Goal: Register for event/course

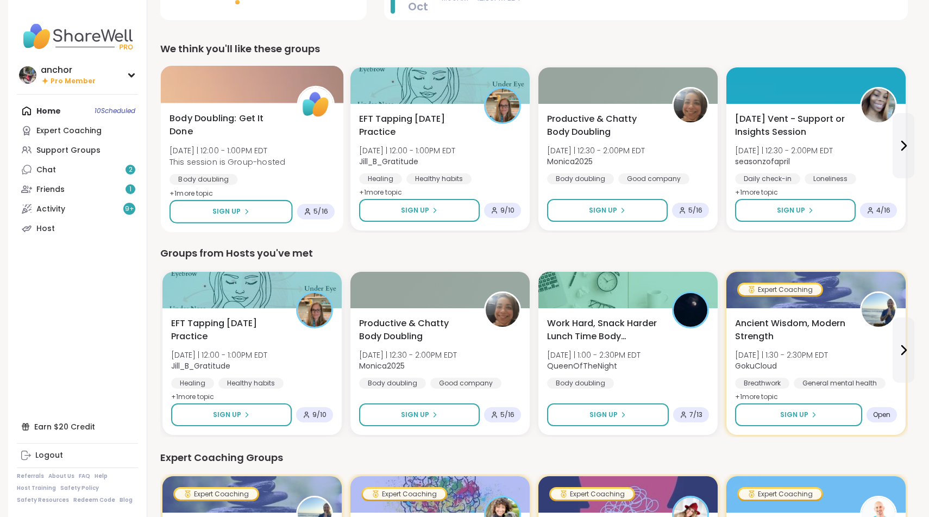
scroll to position [268, 0]
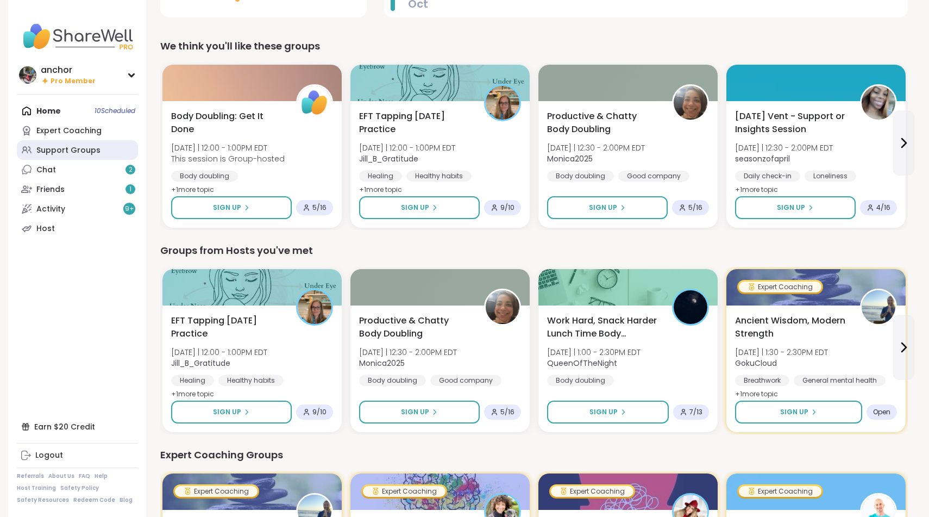
click at [65, 147] on div "Support Groups" at bounding box center [68, 150] width 64 height 11
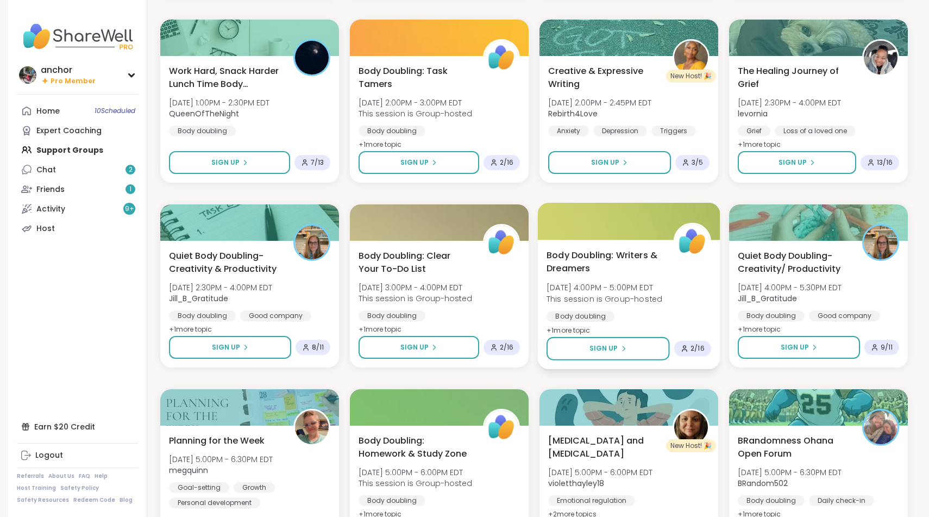
scroll to position [682, 0]
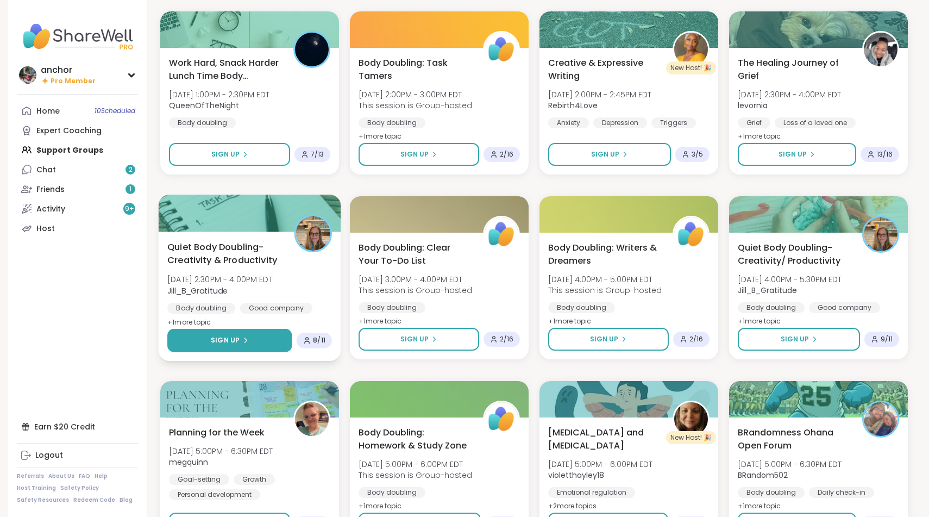
click at [242, 342] on icon at bounding box center [245, 340] width 7 height 7
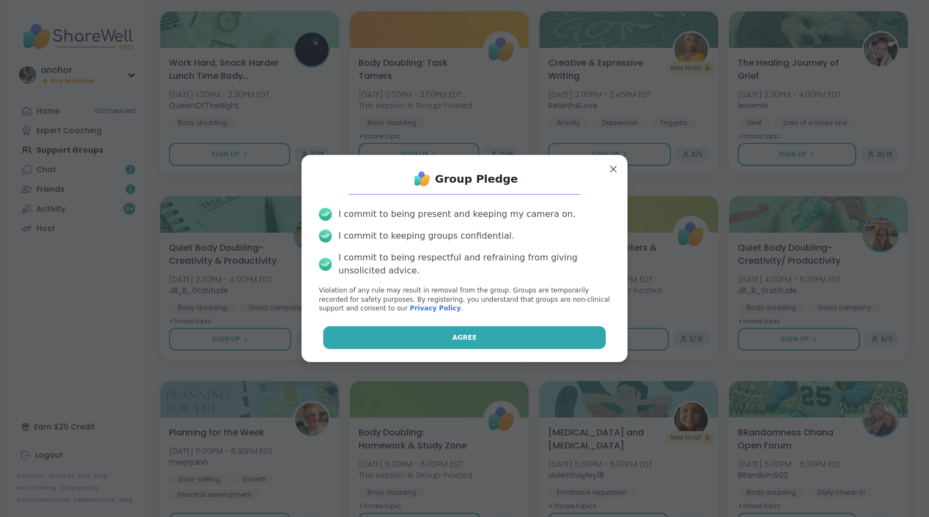
click at [350, 333] on button "Agree" at bounding box center [464, 337] width 283 height 23
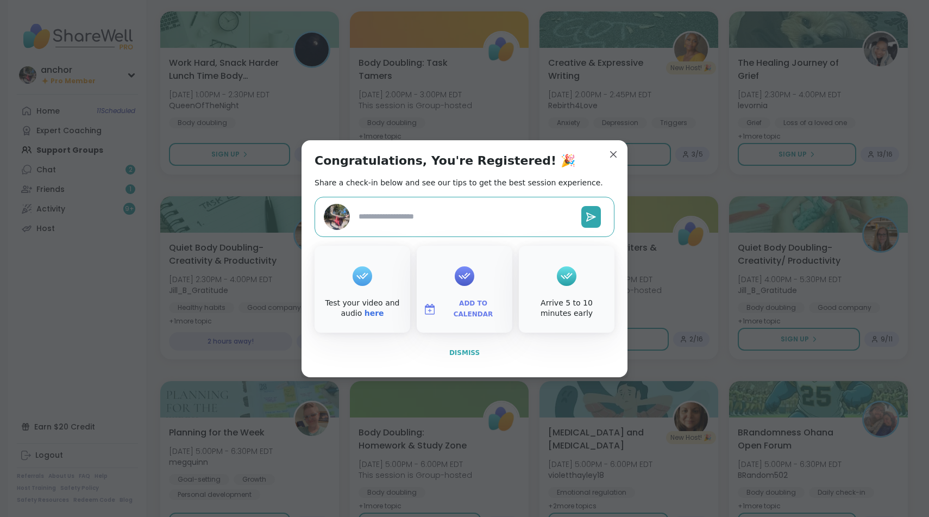
click at [457, 356] on span "Dismiss" at bounding box center [464, 353] width 30 height 8
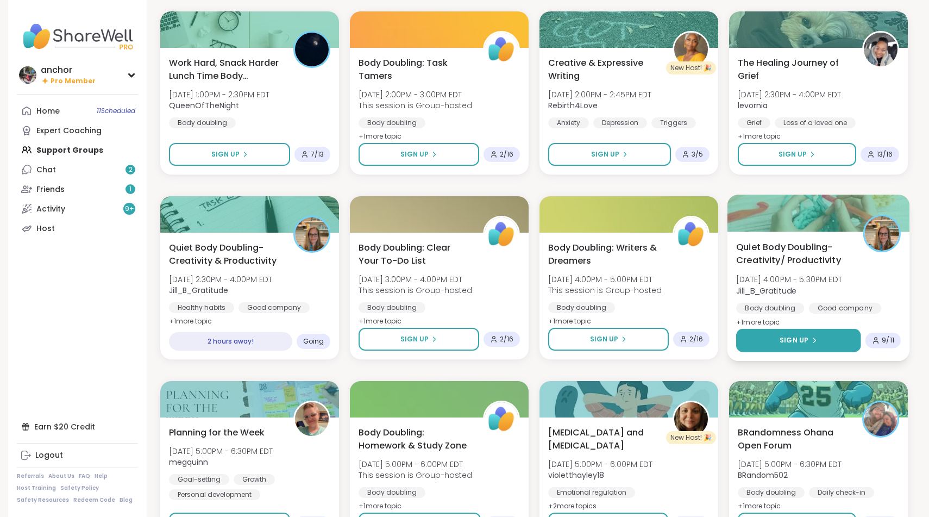
click at [841, 340] on button "Sign Up" at bounding box center [798, 340] width 125 height 23
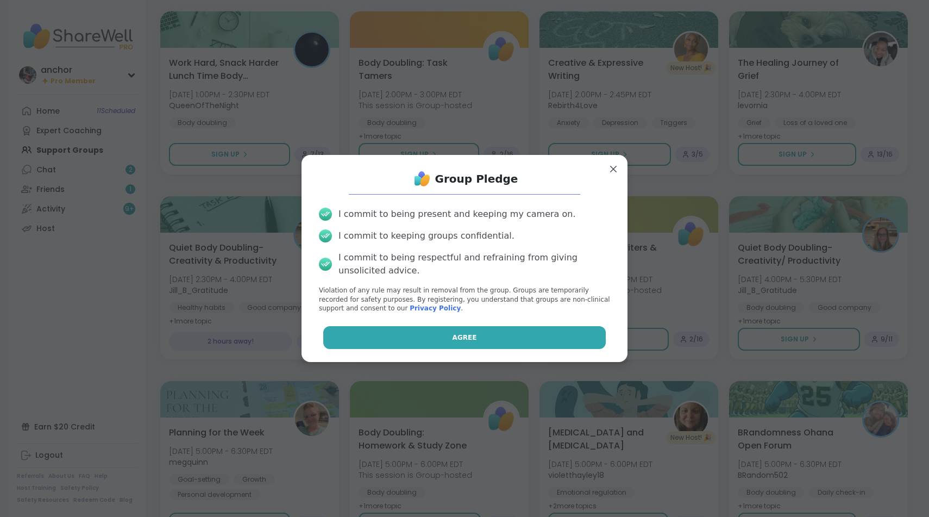
click at [552, 346] on button "Agree" at bounding box center [464, 337] width 283 height 23
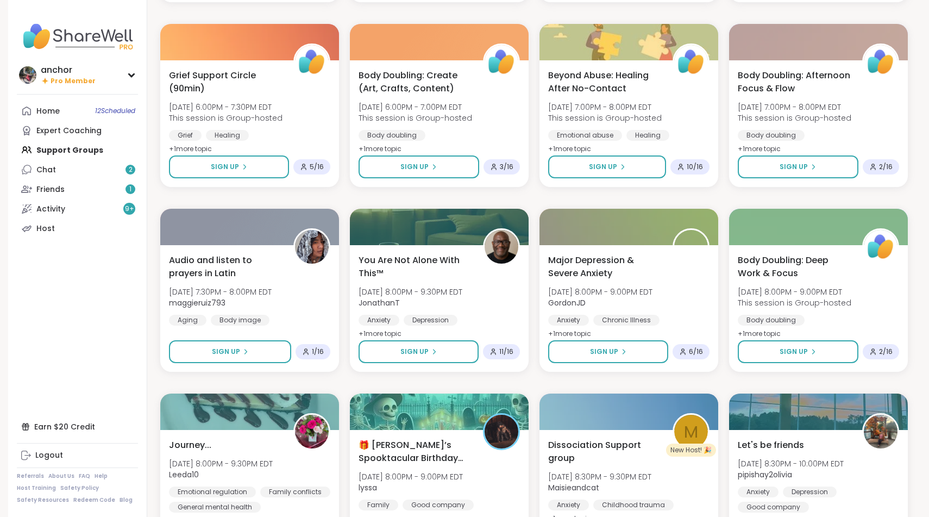
scroll to position [1227, 0]
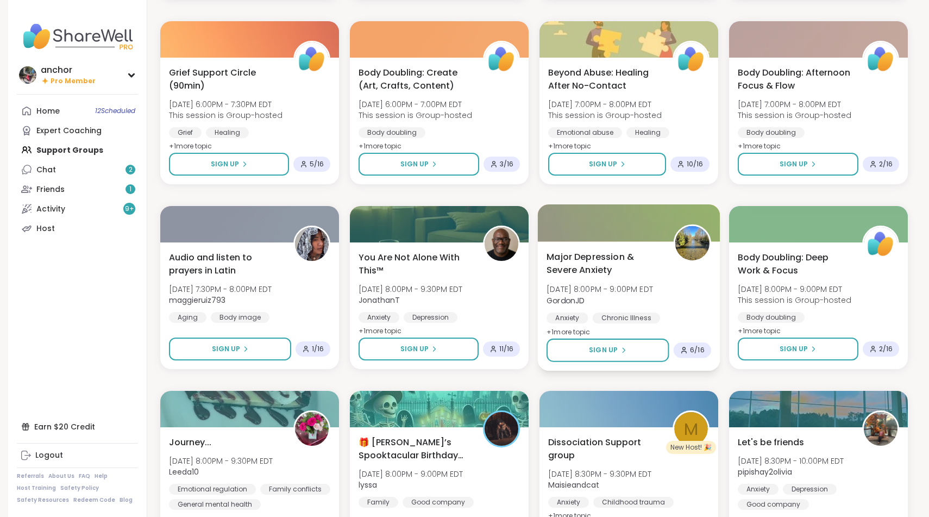
click at [681, 296] on div "Major [MEDICAL_DATA] & Severe Anxiety [DATE] 8:00PM - 9:00PM EDT GordonJD Anxie…" at bounding box center [629, 294] width 165 height 89
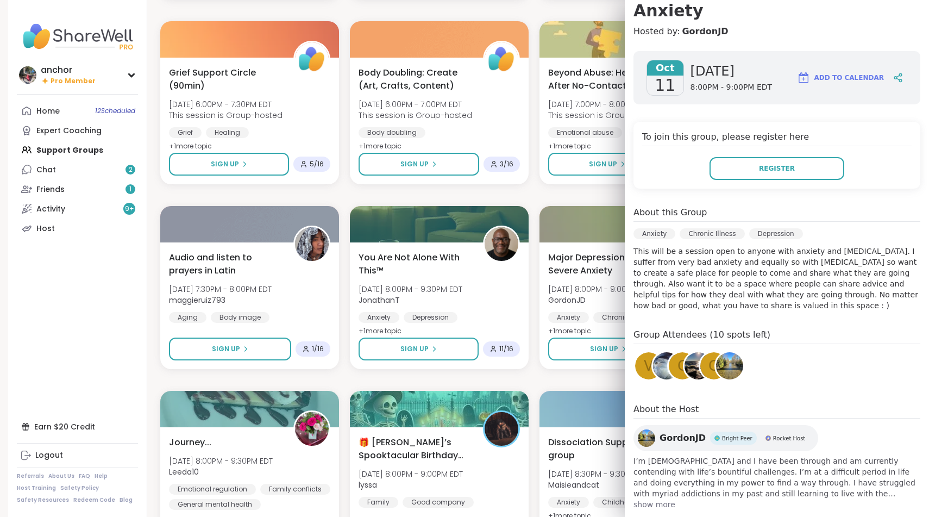
scroll to position [127, 0]
click at [799, 158] on button "Register" at bounding box center [777, 169] width 135 height 23
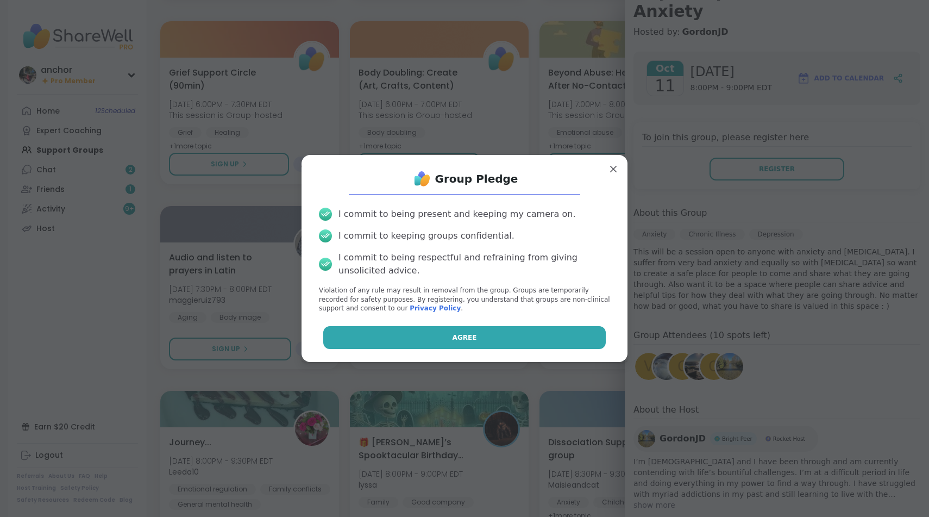
click at [541, 340] on button "Agree" at bounding box center [464, 337] width 283 height 23
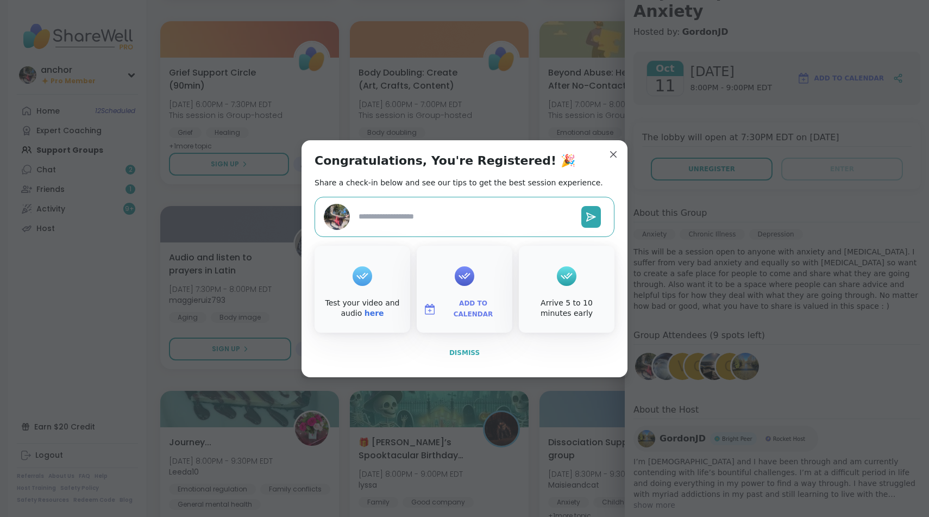
type textarea "*"
click at [475, 353] on span "Dismiss" at bounding box center [464, 353] width 30 height 8
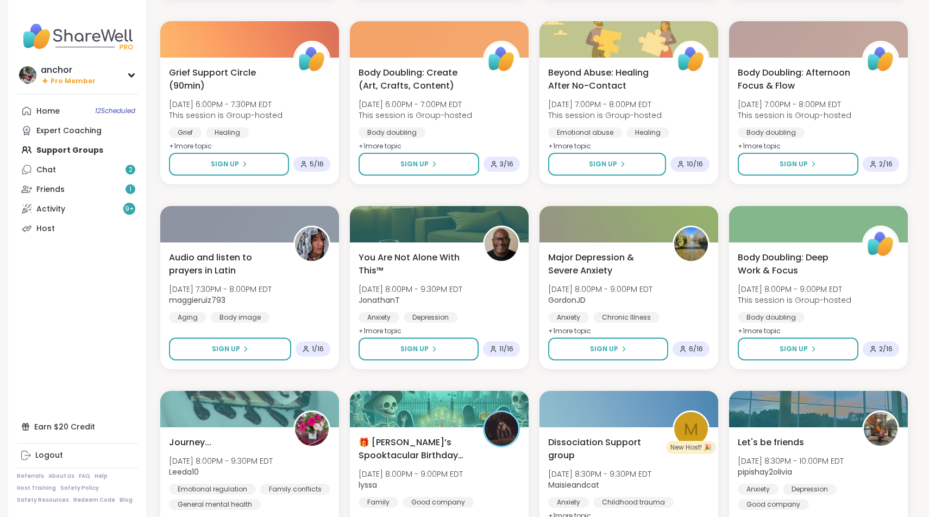
scroll to position [1222, 0]
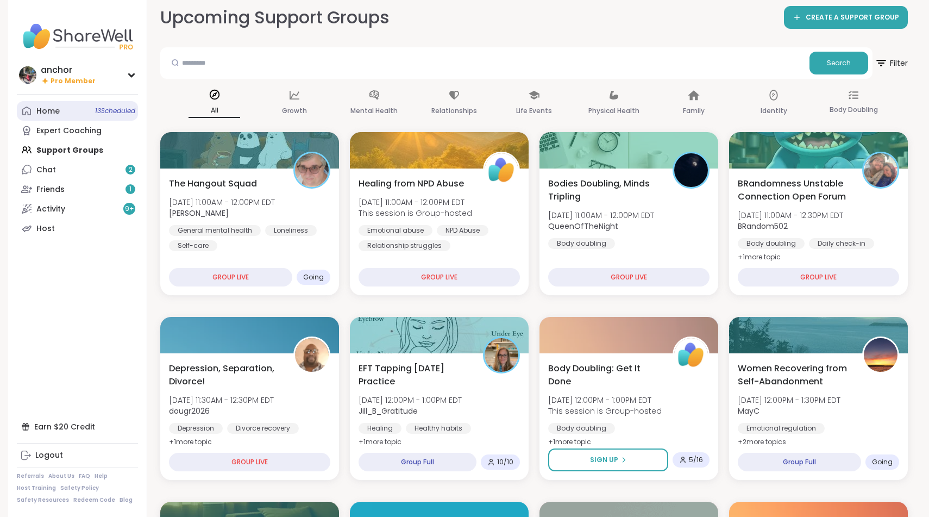
click at [60, 111] on link "Home 13 Scheduled" at bounding box center [77, 111] width 121 height 20
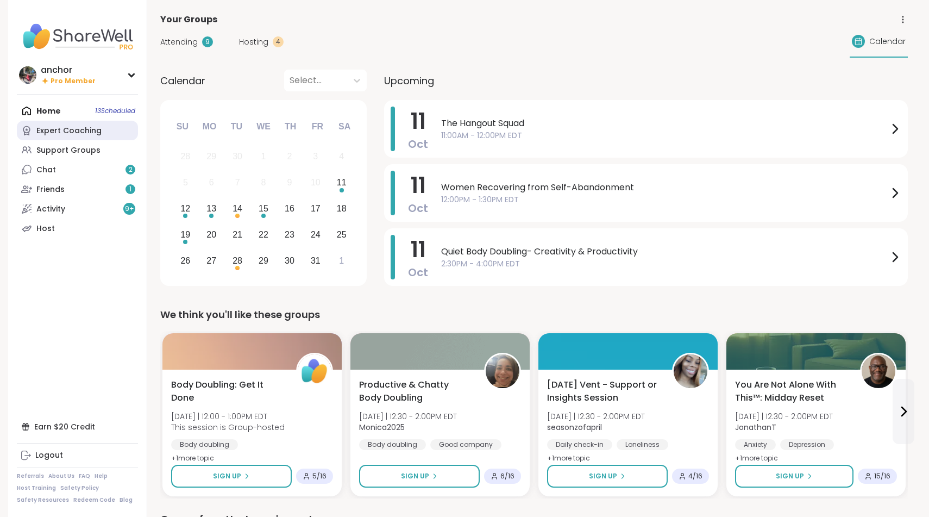
click at [60, 134] on div "Expert Coaching" at bounding box center [68, 131] width 65 height 11
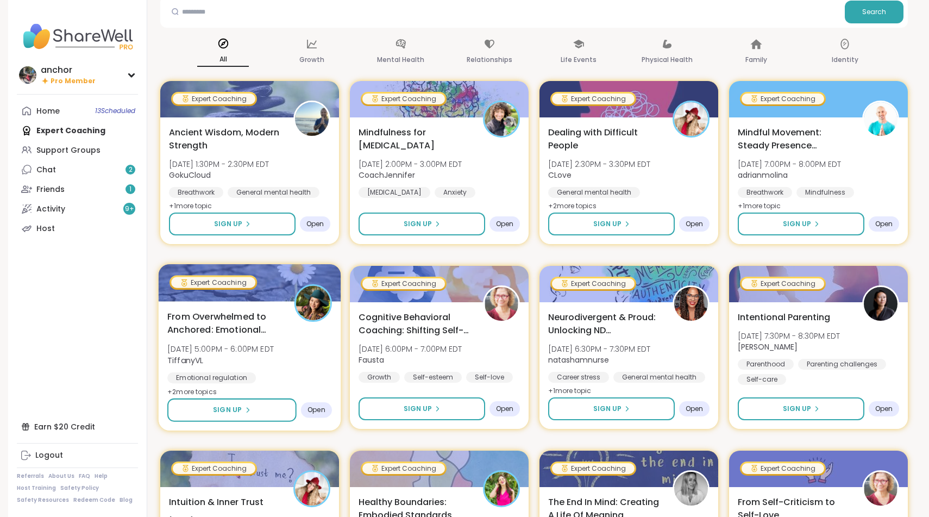
scroll to position [78, 0]
